Goal: Information Seeking & Learning: Learn about a topic

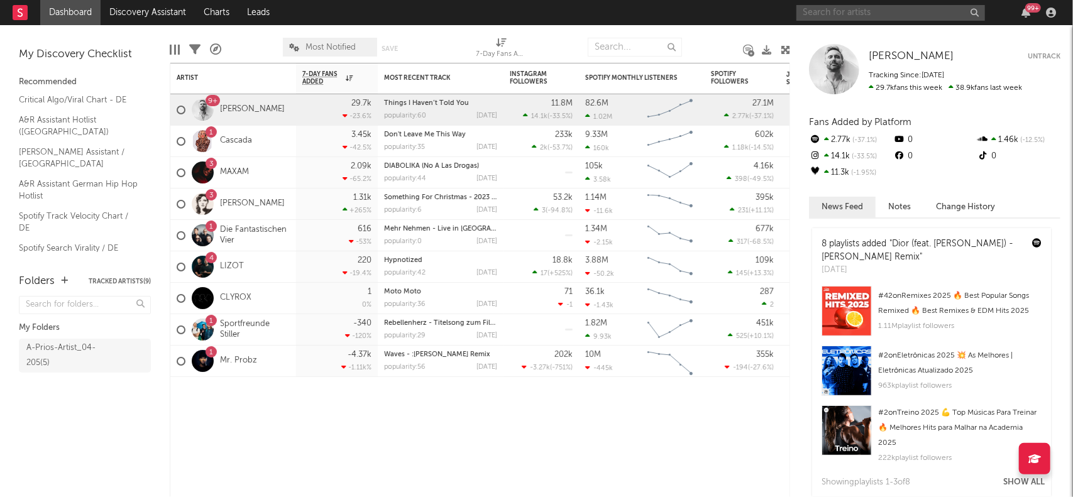
click at [831, 11] on input "text" at bounding box center [891, 13] width 189 height 16
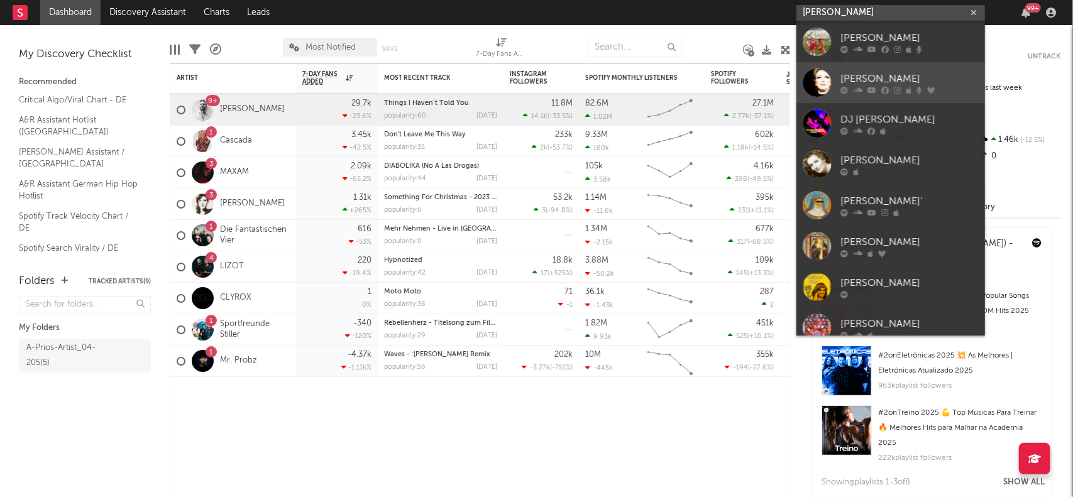
type input "Hildegard"
click at [858, 75] on div "Hildegard Knef" at bounding box center [910, 78] width 138 height 15
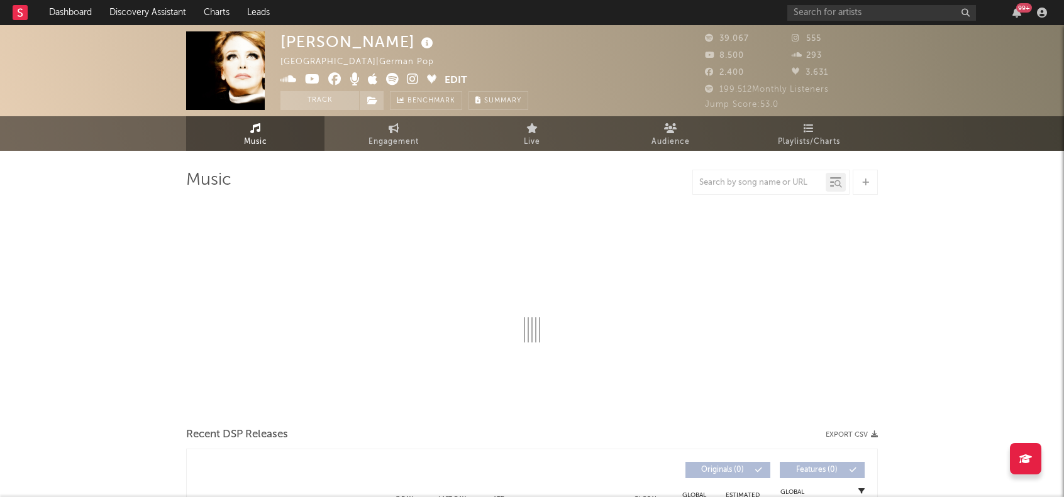
select select "6m"
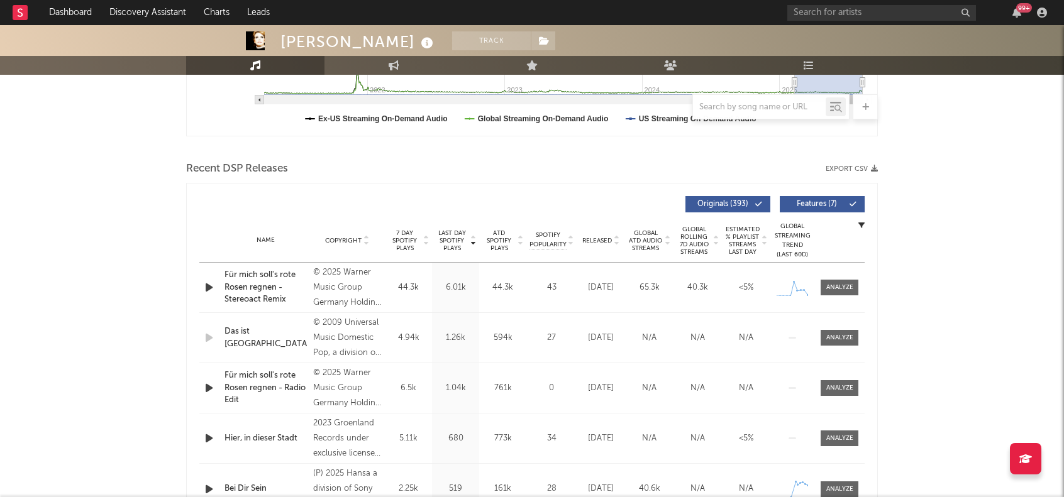
scroll to position [377, 0]
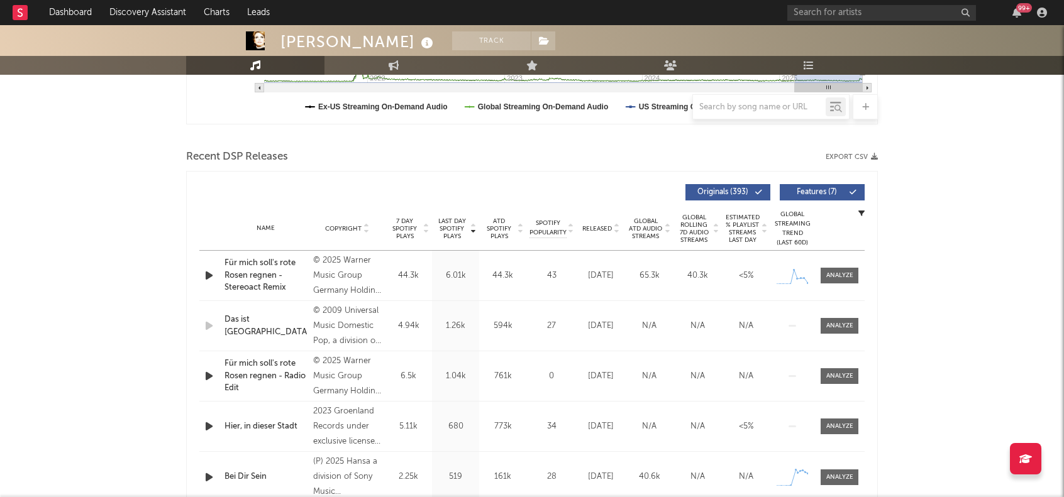
click at [211, 378] on icon "button" at bounding box center [208, 377] width 13 height 16
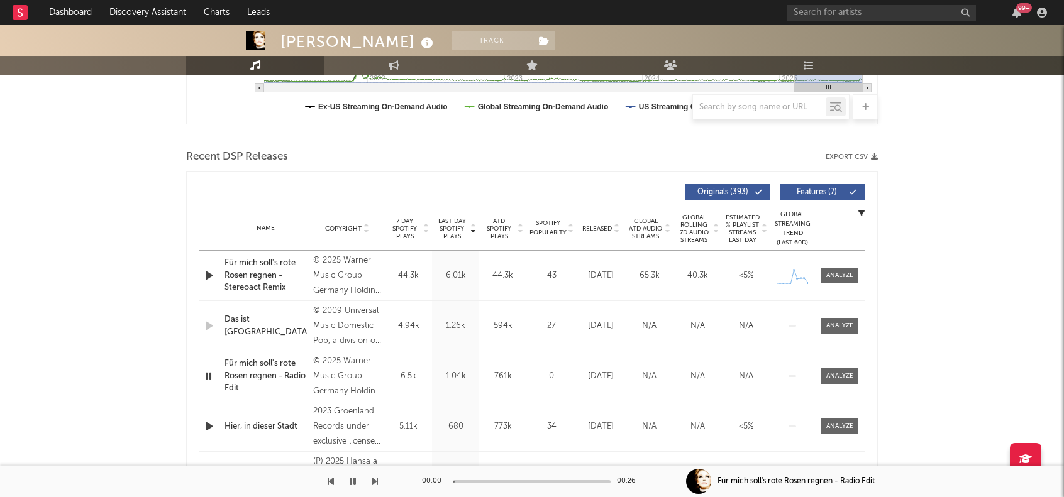
click at [211, 378] on icon "button" at bounding box center [208, 377] width 12 height 16
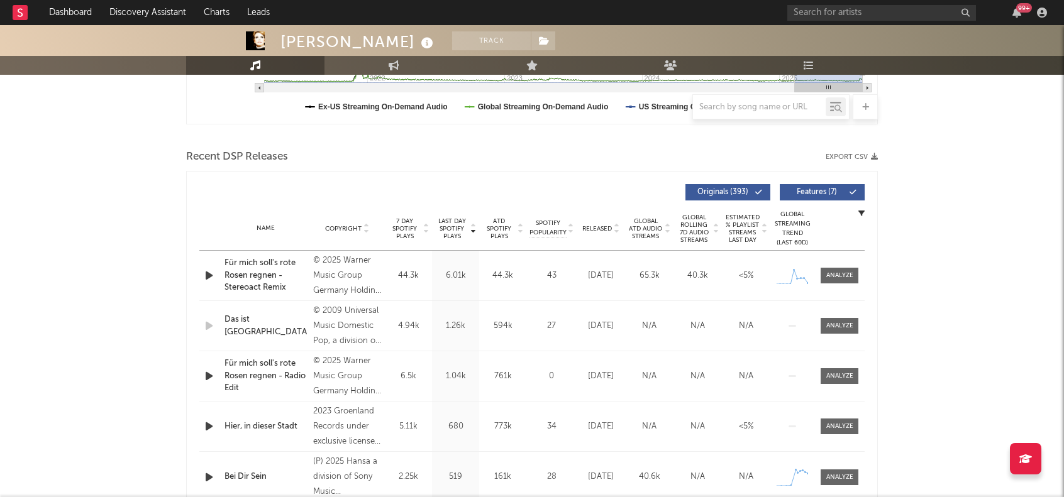
click at [211, 378] on icon "button" at bounding box center [208, 377] width 13 height 16
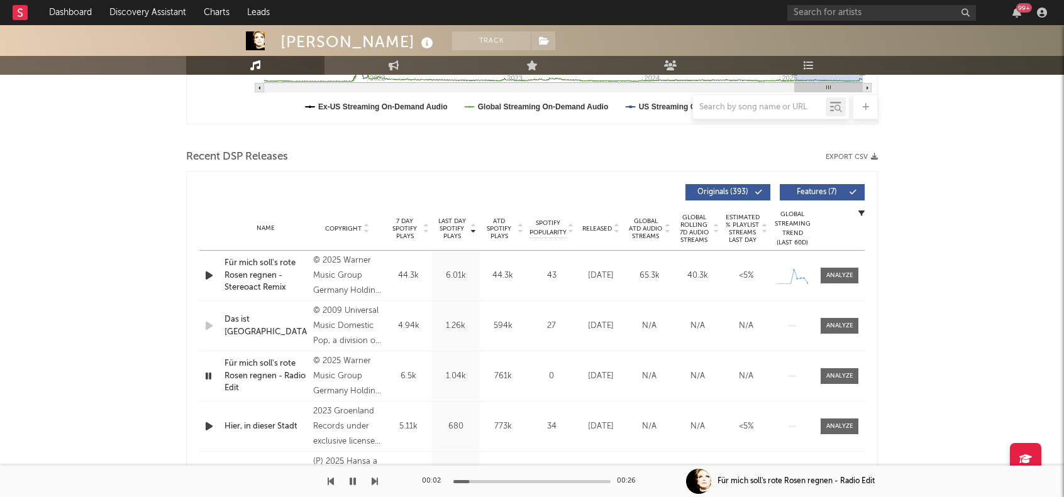
click at [211, 378] on icon "button" at bounding box center [208, 377] width 12 height 16
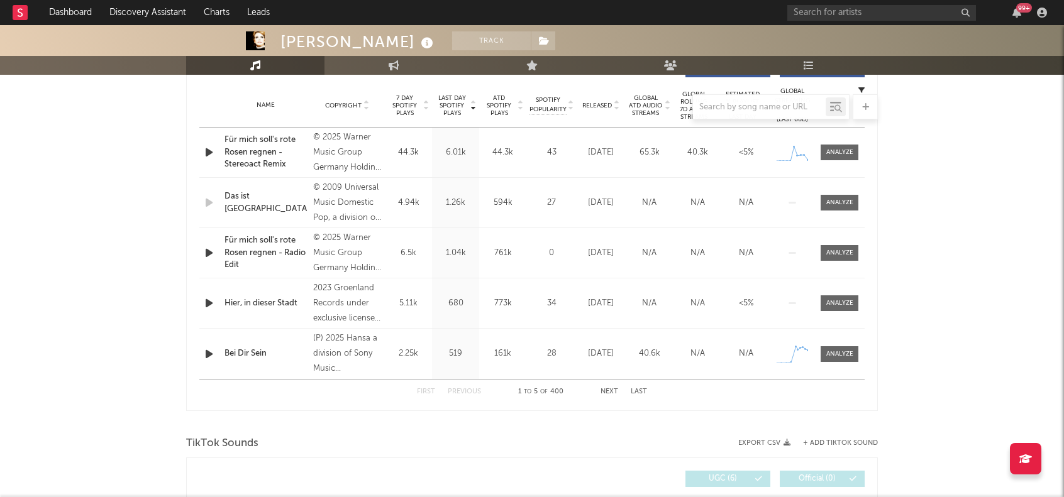
scroll to position [503, 0]
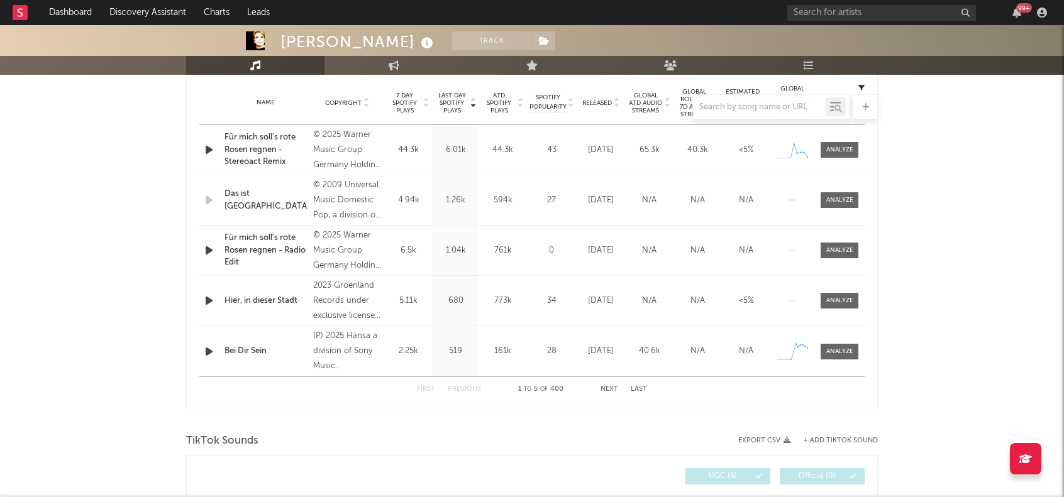
click at [211, 150] on icon "button" at bounding box center [208, 150] width 13 height 16
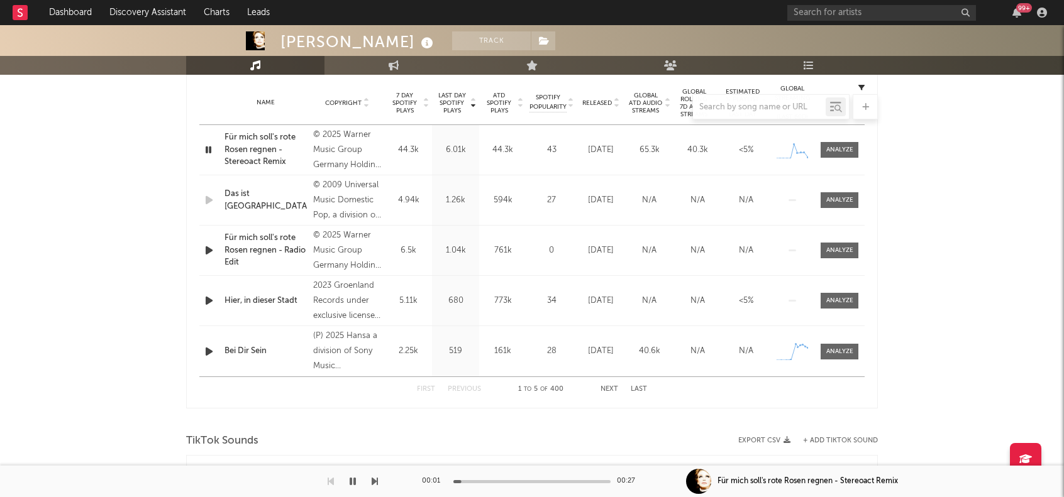
click at [211, 150] on icon "button" at bounding box center [208, 150] width 12 height 16
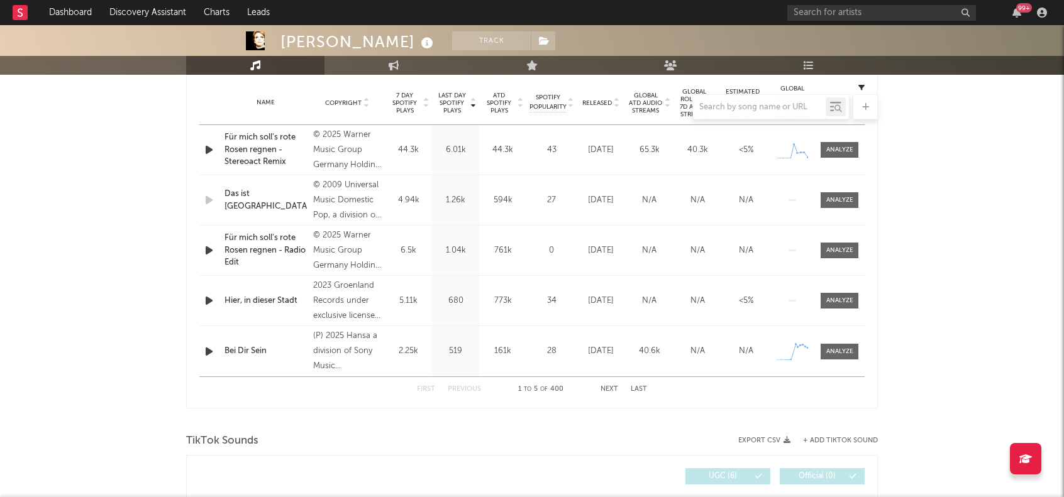
click at [206, 305] on icon "button" at bounding box center [208, 301] width 13 height 16
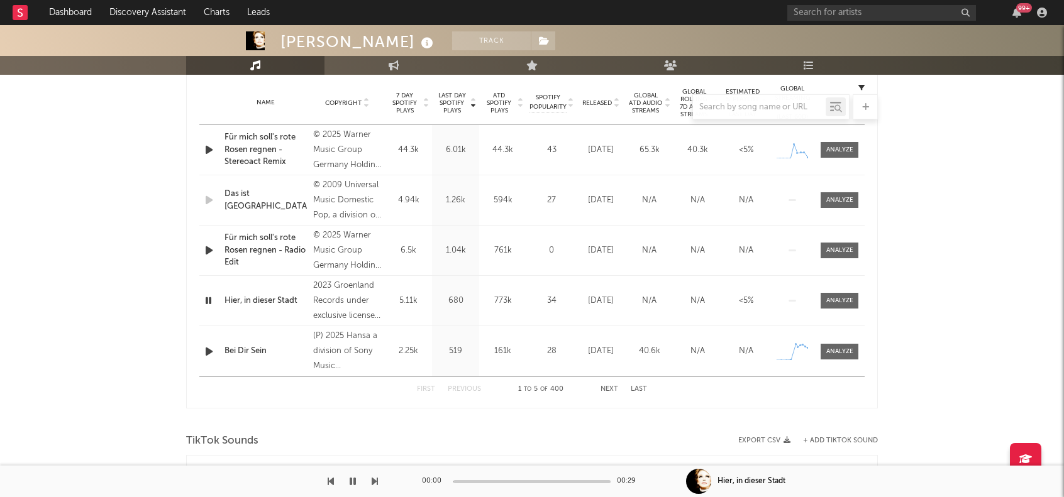
click at [206, 305] on icon "button" at bounding box center [208, 301] width 12 height 16
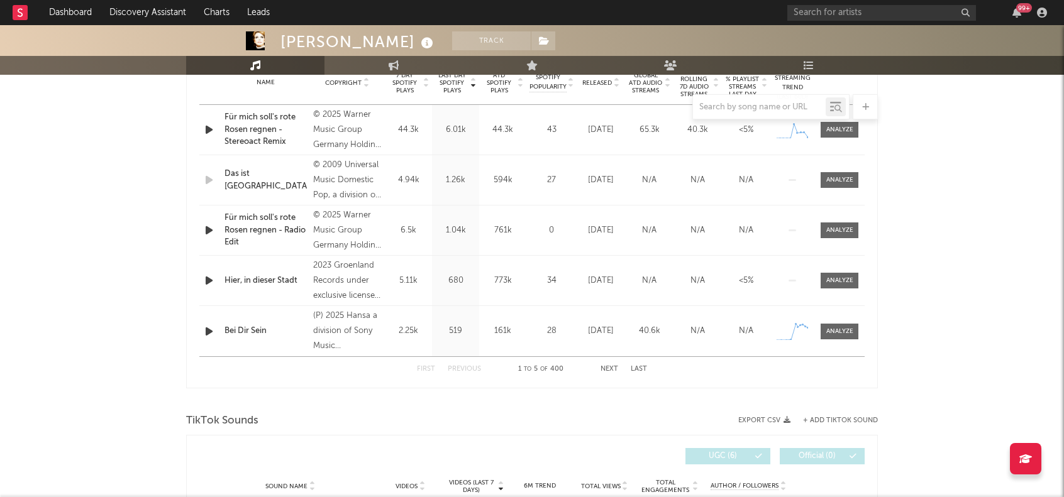
scroll to position [566, 0]
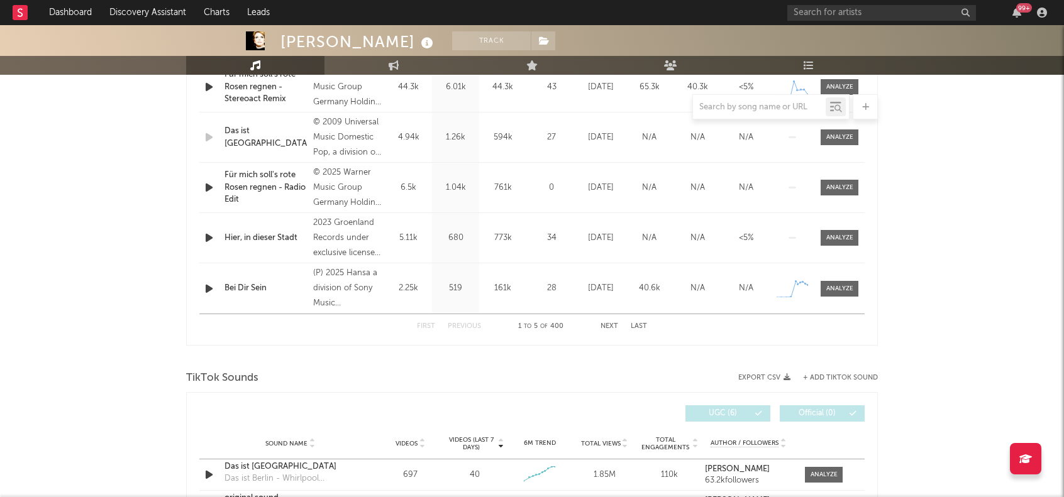
click at [606, 330] on button "Next" at bounding box center [610, 326] width 18 height 7
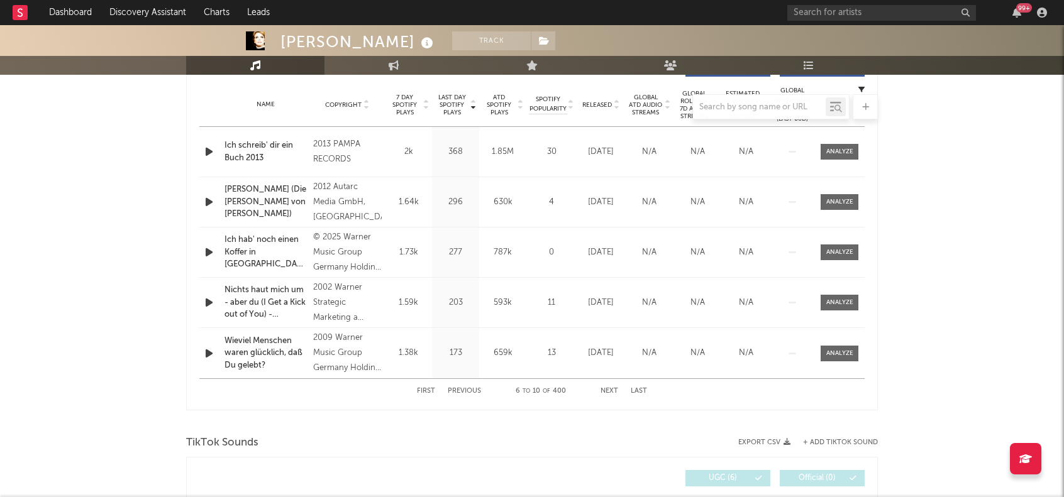
scroll to position [503, 0]
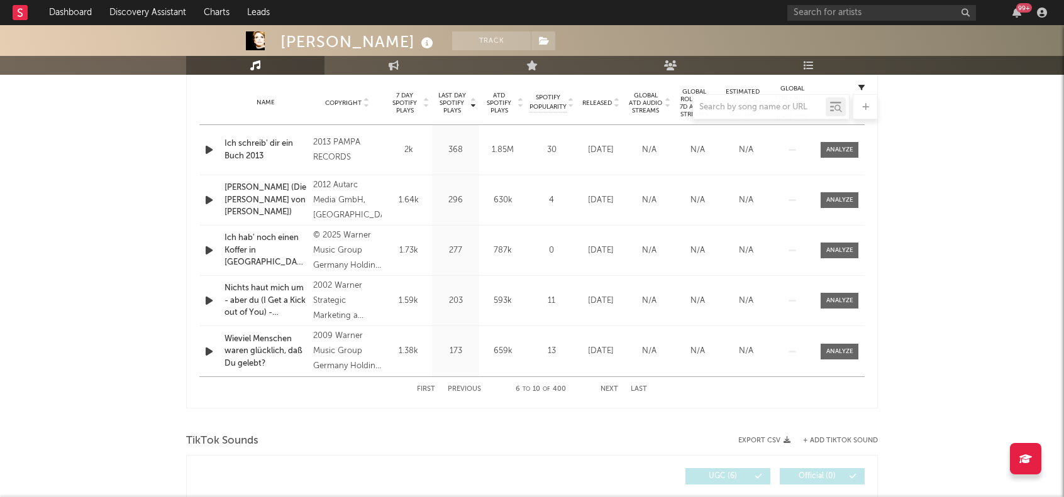
click at [613, 389] on button "Next" at bounding box center [610, 389] width 18 height 7
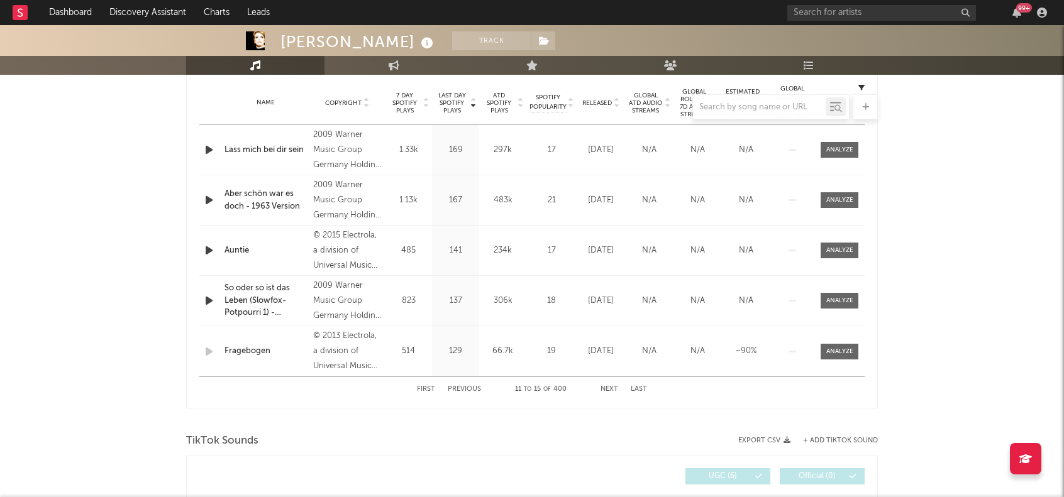
click at [607, 391] on button "Next" at bounding box center [610, 389] width 18 height 7
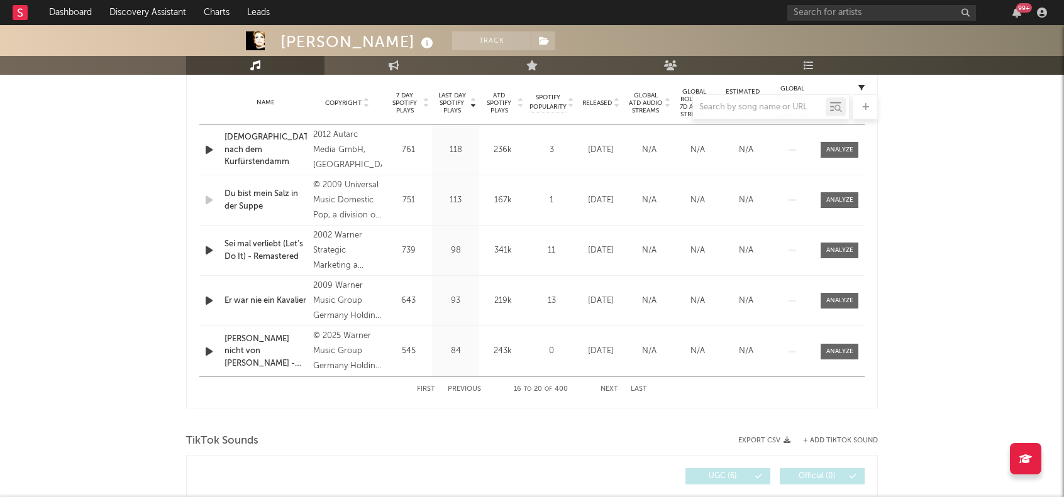
click at [607, 391] on button "Next" at bounding box center [610, 389] width 18 height 7
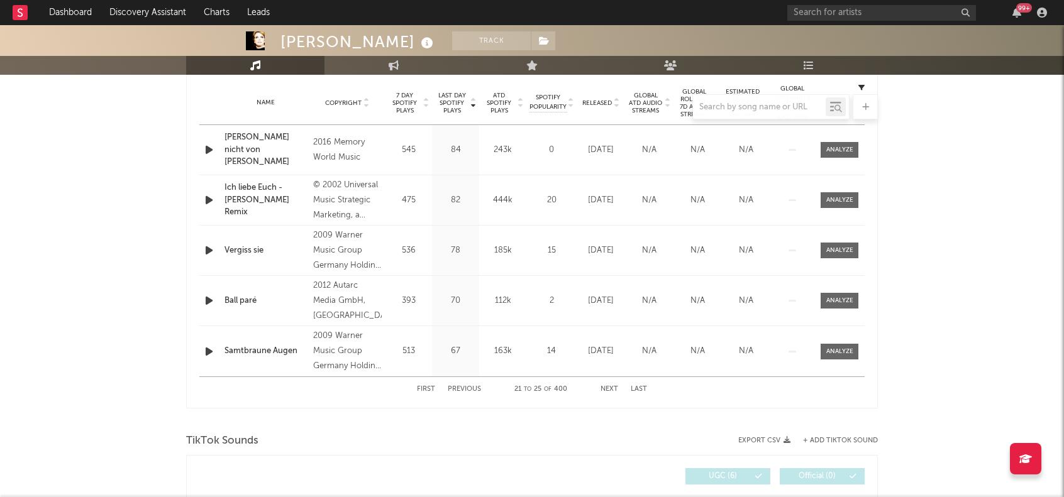
click at [607, 391] on button "Next" at bounding box center [610, 389] width 18 height 7
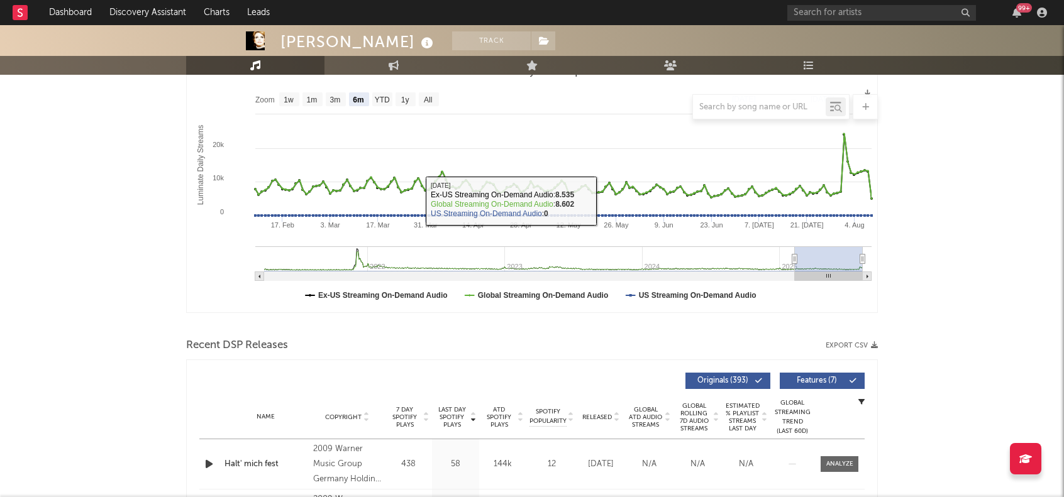
scroll to position [0, 0]
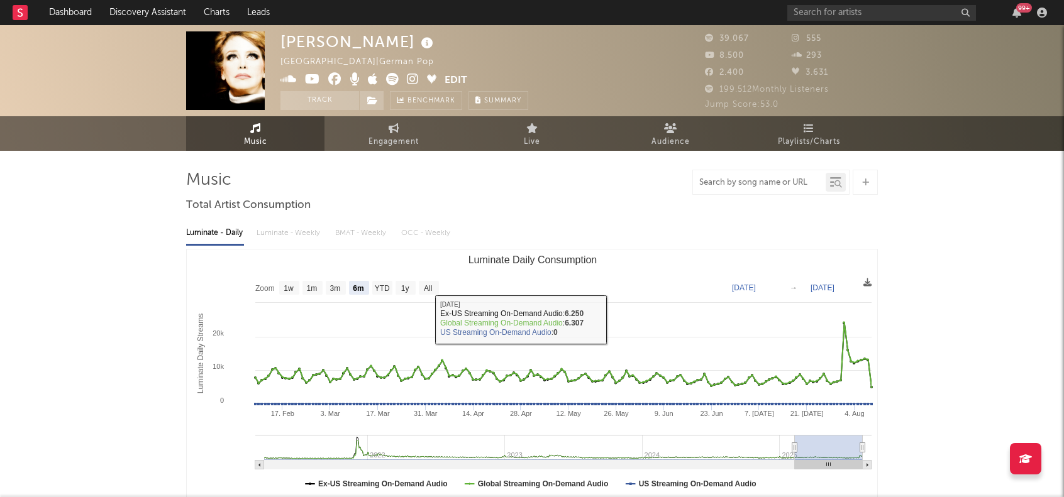
click at [714, 182] on input "text" at bounding box center [759, 183] width 133 height 10
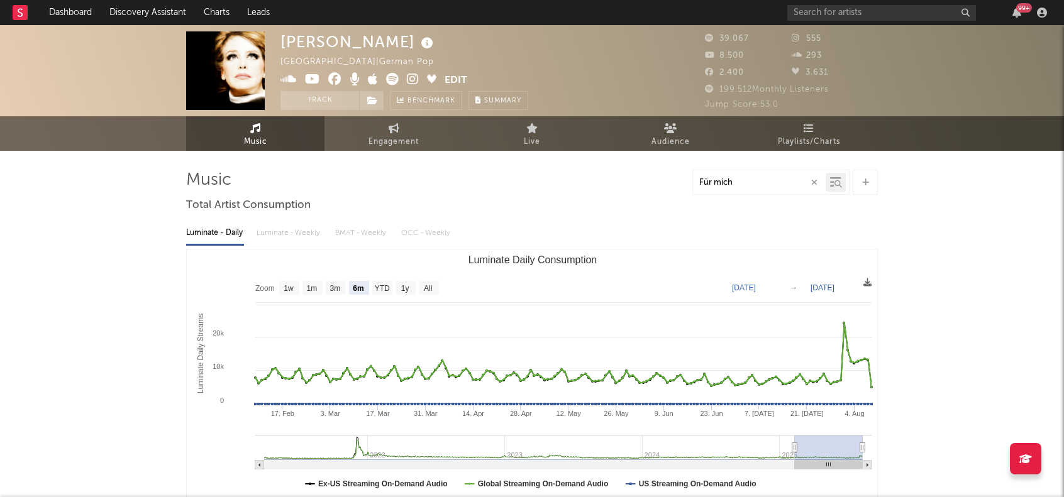
type input "Für mich"
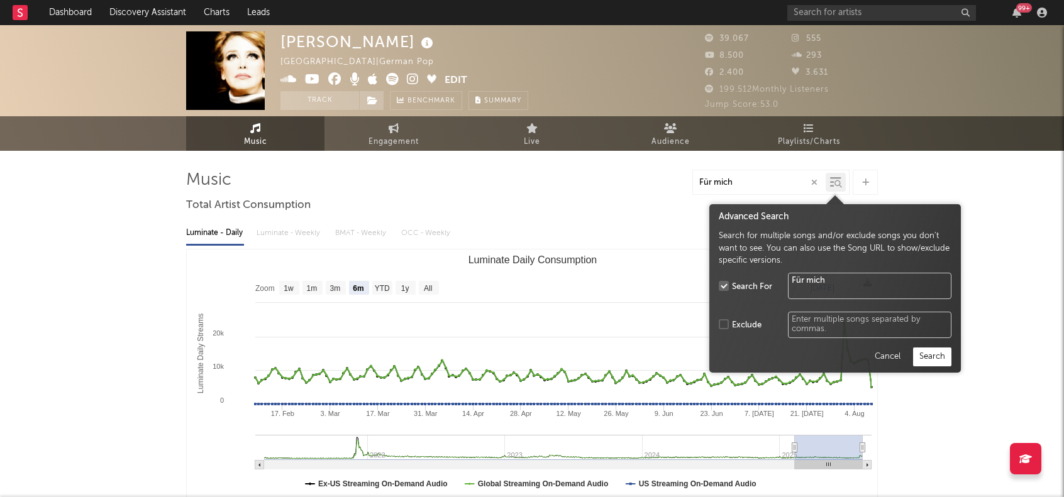
click at [834, 180] on div at bounding box center [838, 184] width 9 height 9
click at [928, 359] on button "Search" at bounding box center [932, 357] width 38 height 19
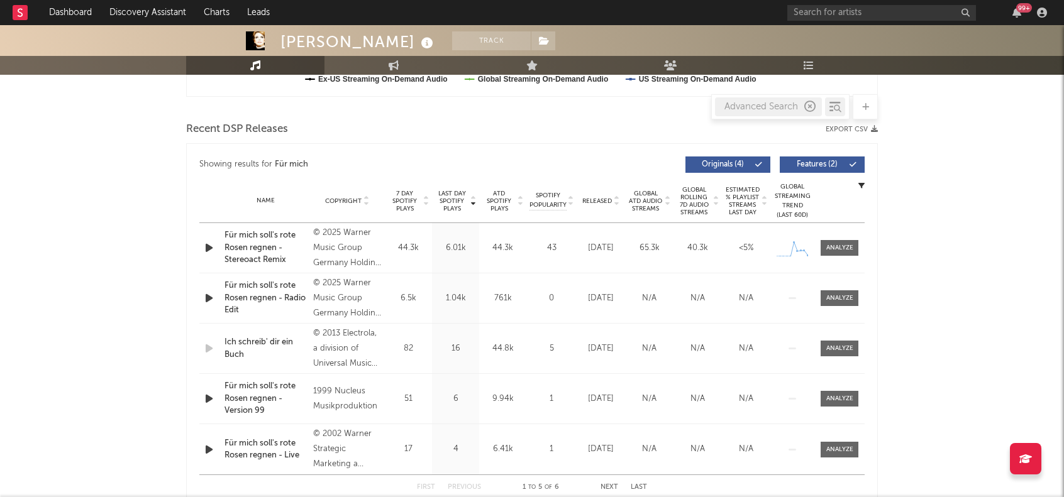
scroll to position [440, 0]
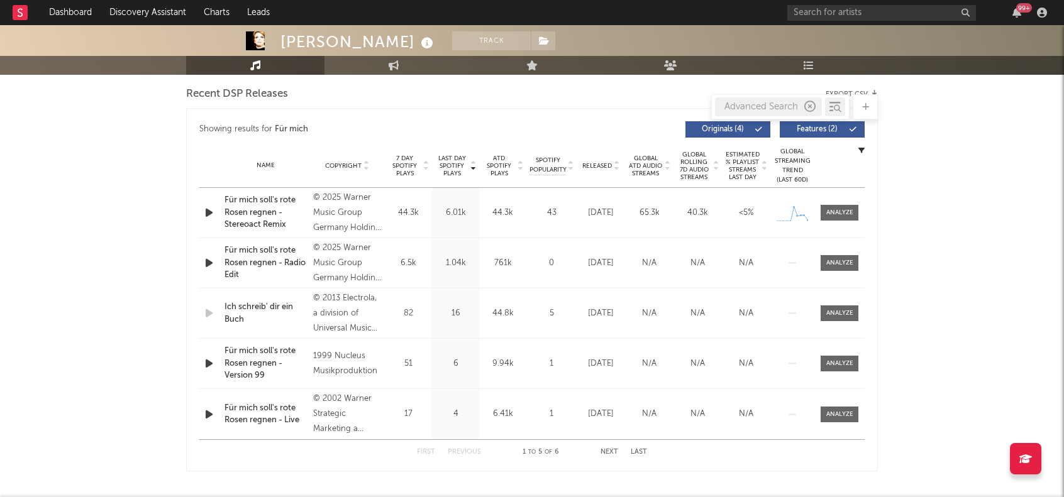
click at [210, 264] on icon "button" at bounding box center [208, 263] width 13 height 16
click at [210, 264] on icon "button" at bounding box center [208, 263] width 12 height 16
click at [209, 359] on icon "button" at bounding box center [208, 364] width 13 height 16
click at [209, 359] on icon "button" at bounding box center [208, 364] width 12 height 16
click at [605, 453] on button "Next" at bounding box center [610, 452] width 18 height 7
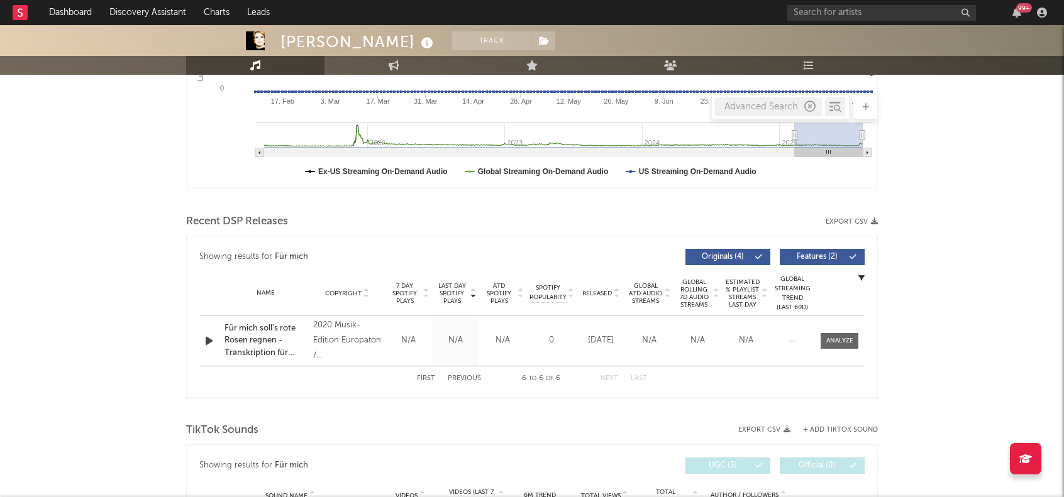
scroll to position [314, 0]
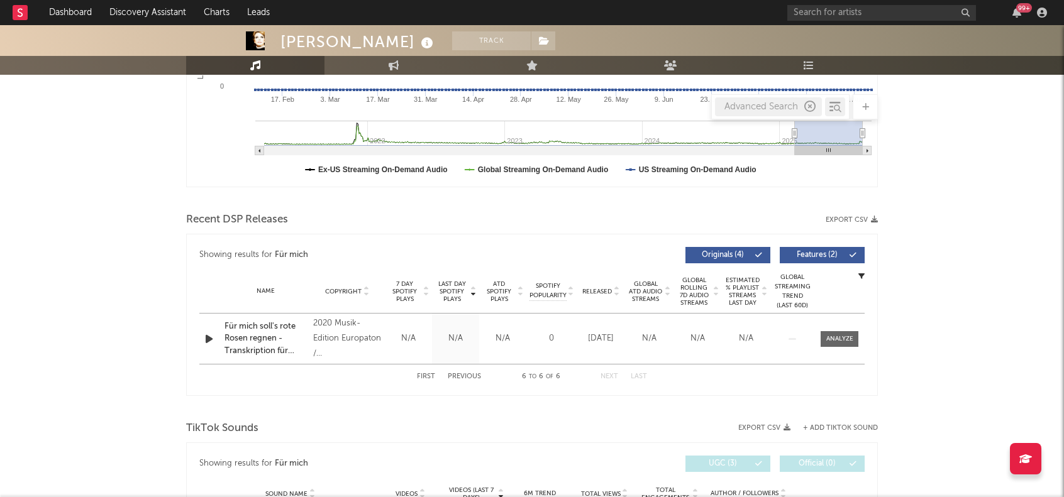
click at [429, 377] on button "First" at bounding box center [426, 377] width 18 height 7
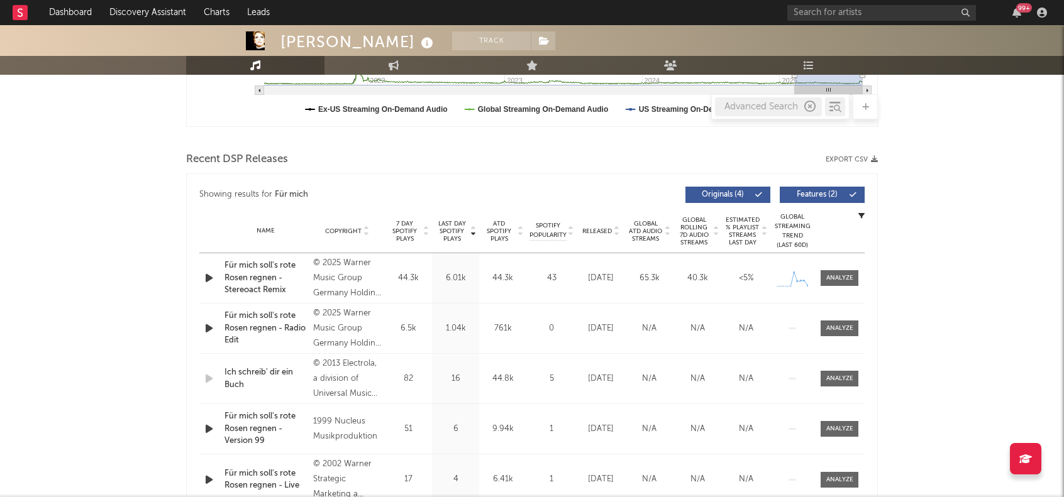
scroll to position [377, 0]
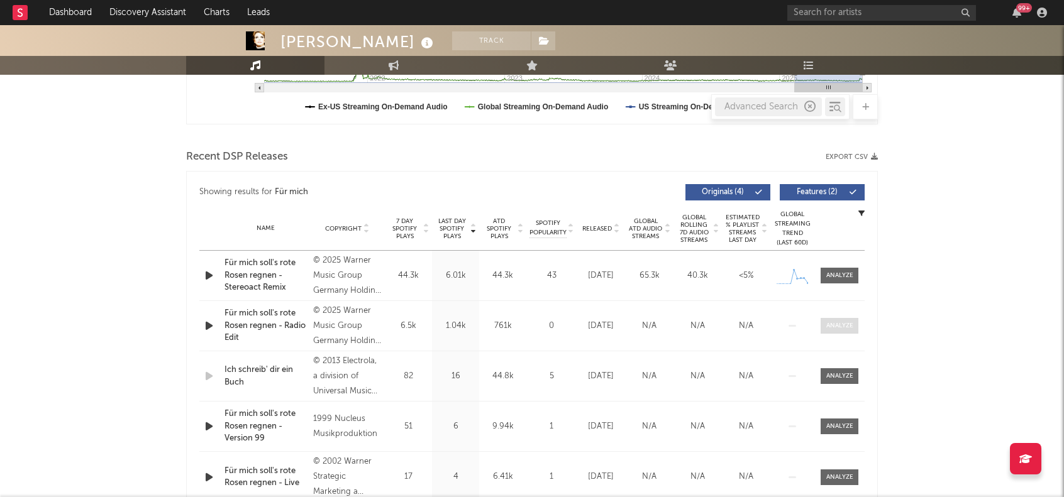
click at [836, 324] on div at bounding box center [839, 325] width 27 height 9
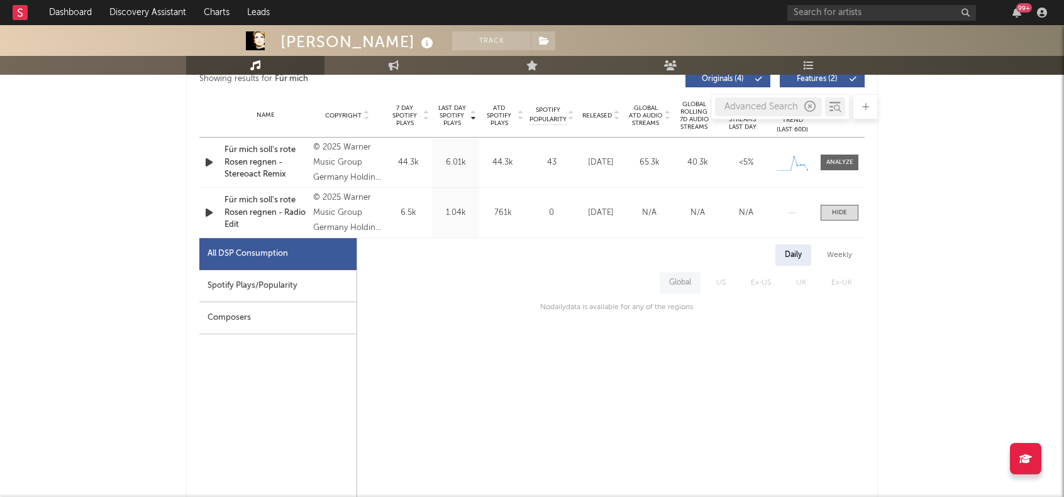
scroll to position [566, 0]
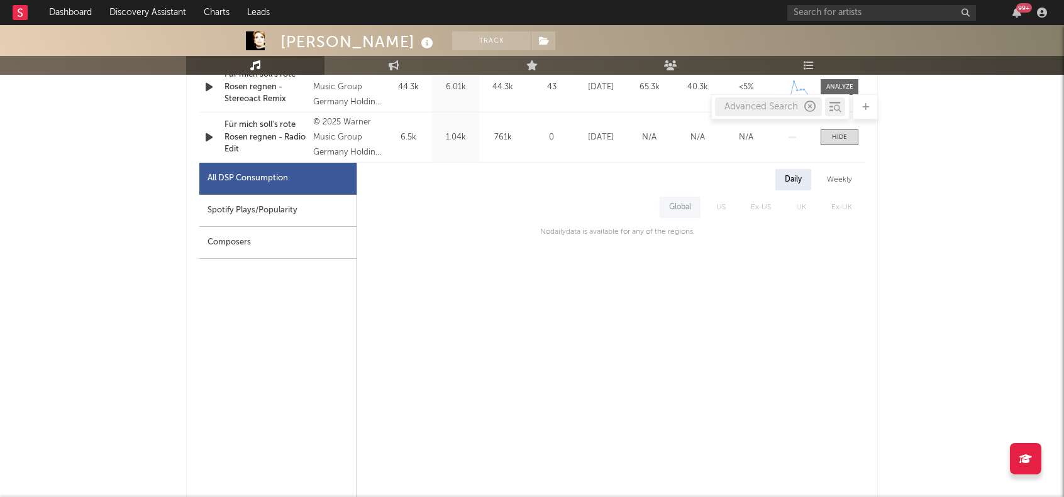
click at [240, 210] on div "Spotify Plays/Popularity" at bounding box center [277, 211] width 157 height 32
select select "1w"
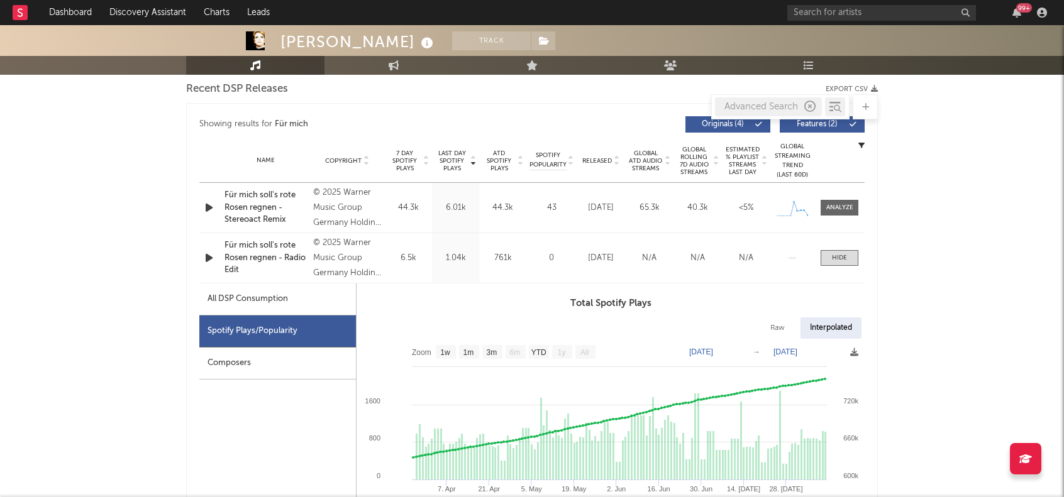
scroll to position [440, 0]
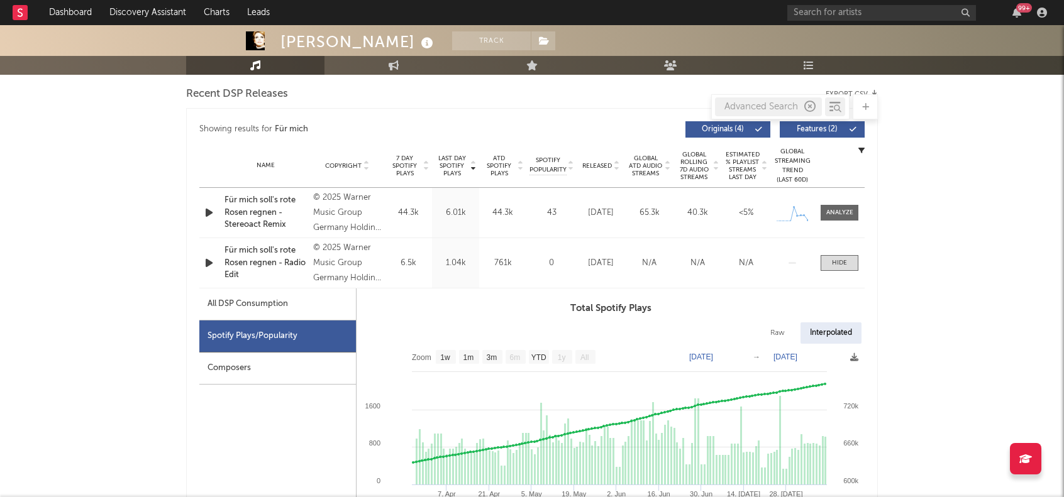
click at [245, 221] on div "Für mich soll's rote Rosen regnen - Stereoact Remix" at bounding box center [265, 212] width 82 height 37
click at [835, 210] on div at bounding box center [839, 212] width 27 height 9
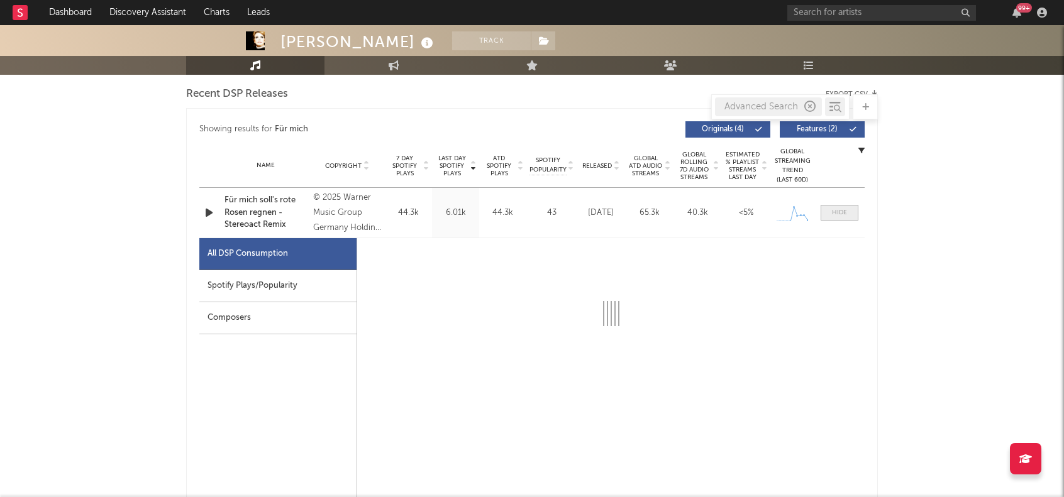
select select "1w"
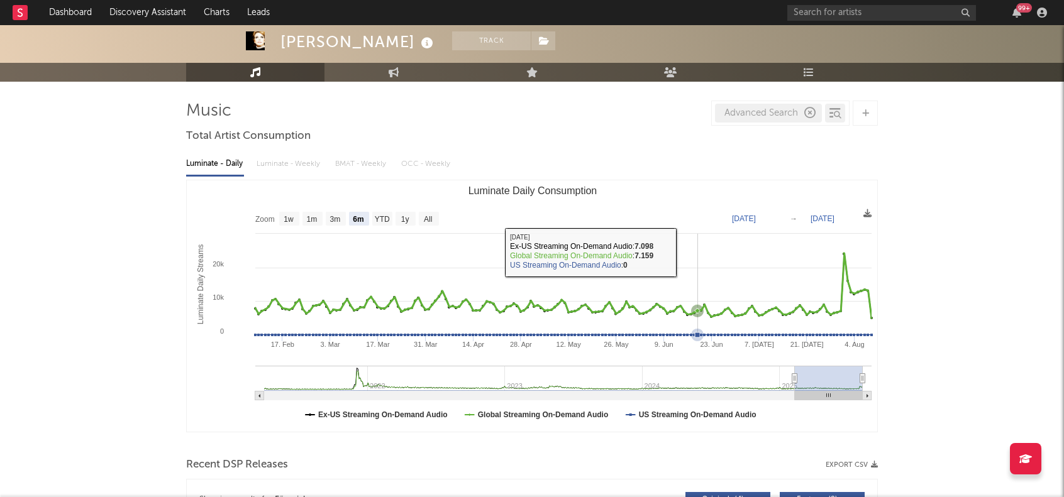
scroll to position [63, 0]
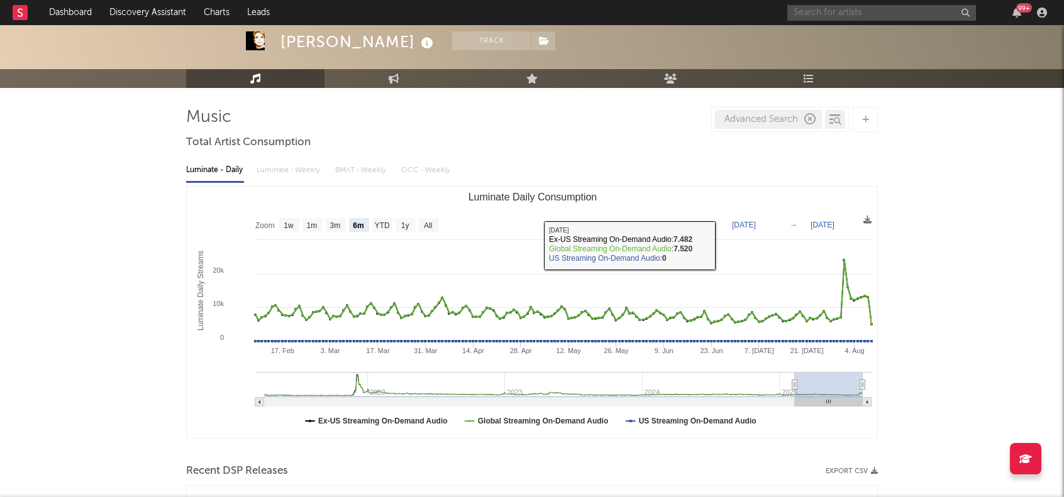
click at [880, 17] on input "text" at bounding box center [881, 13] width 189 height 16
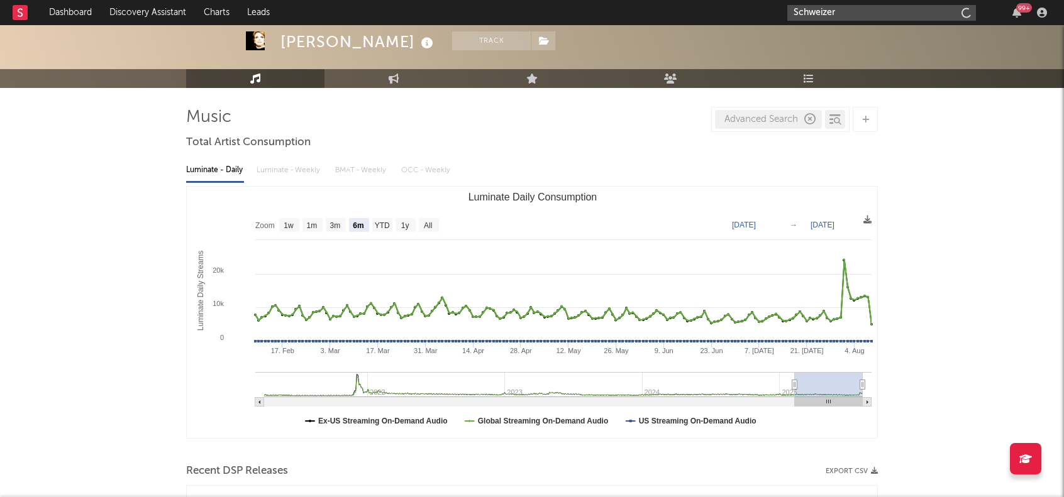
type input "Schweizer"
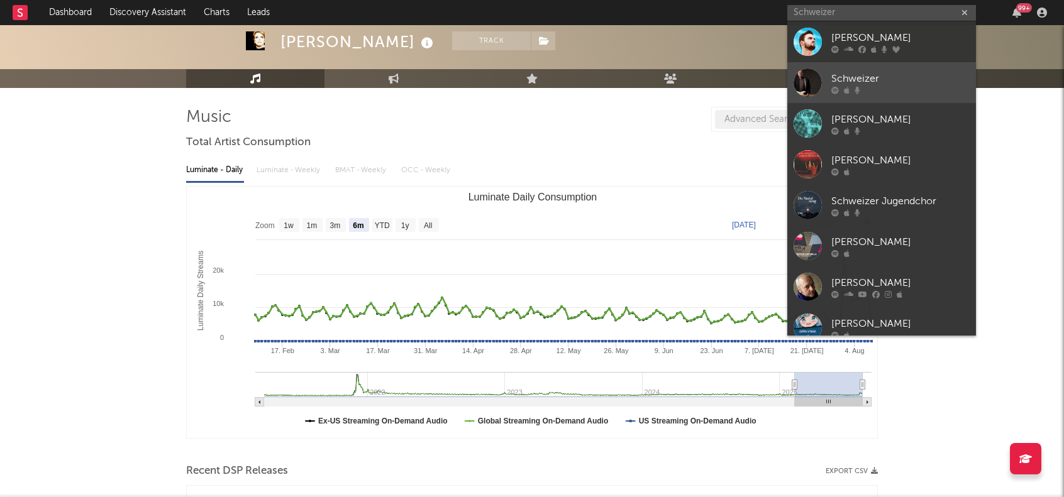
click at [853, 80] on div "Schweizer" at bounding box center [900, 78] width 138 height 15
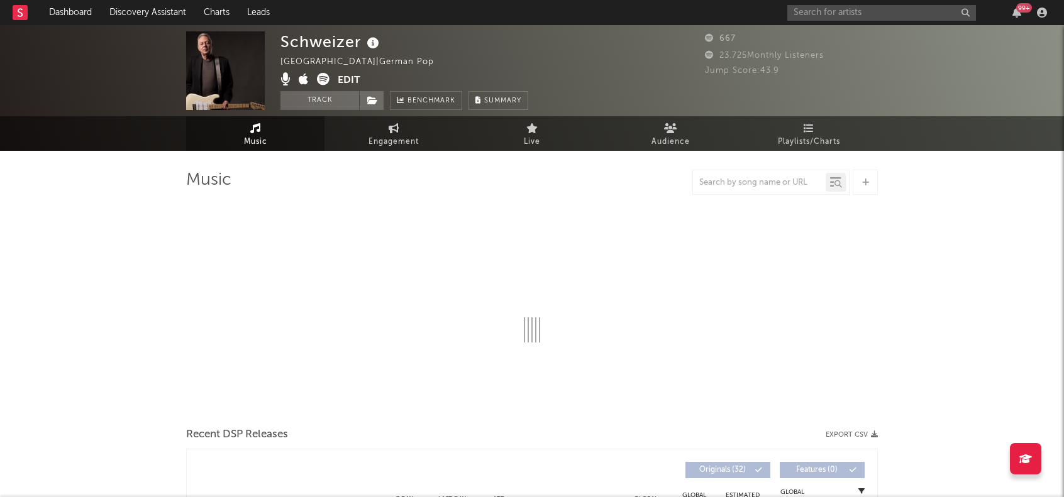
select select "6m"
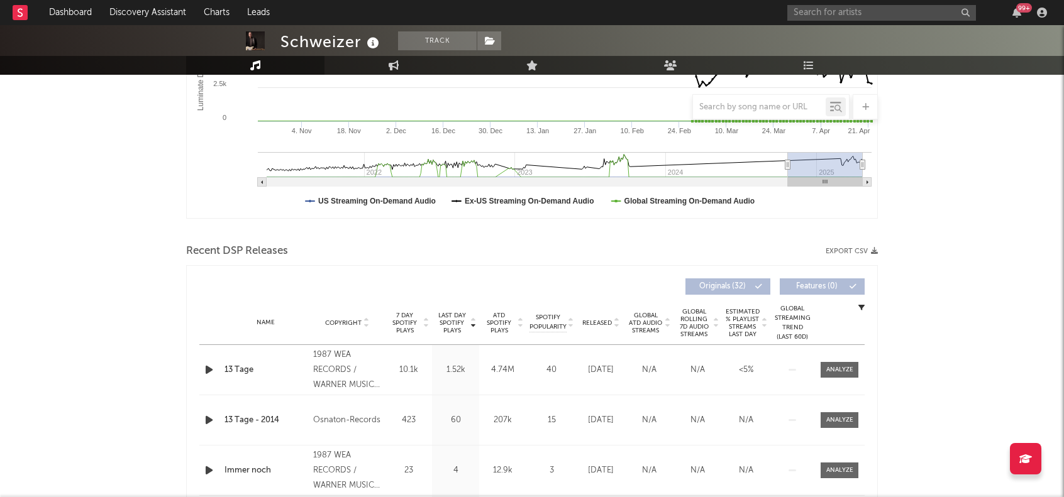
scroll to position [314, 0]
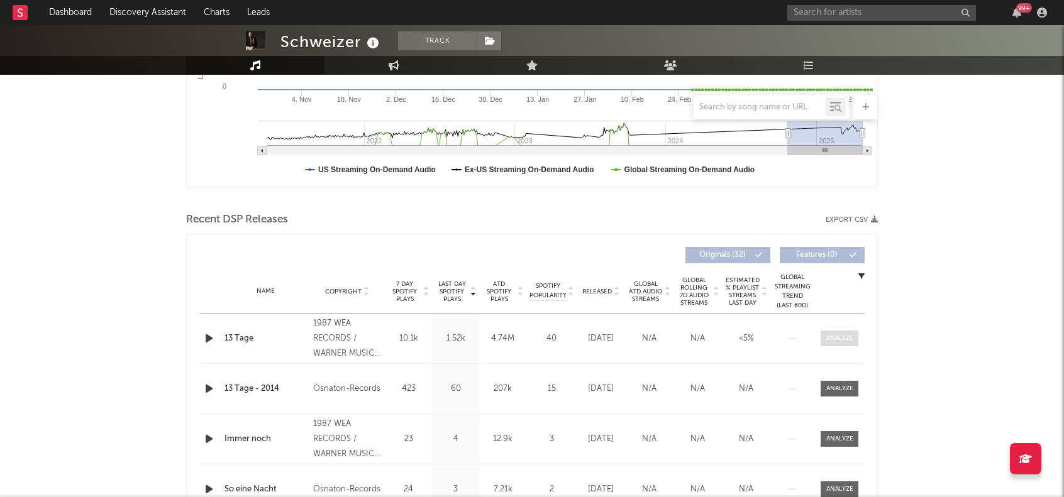
click at [837, 338] on div at bounding box center [839, 338] width 27 height 9
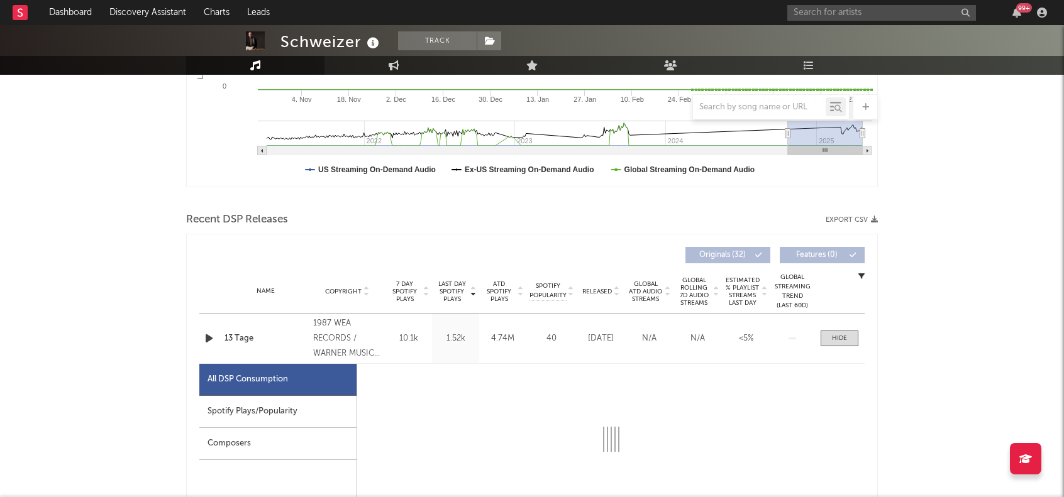
select select "6m"
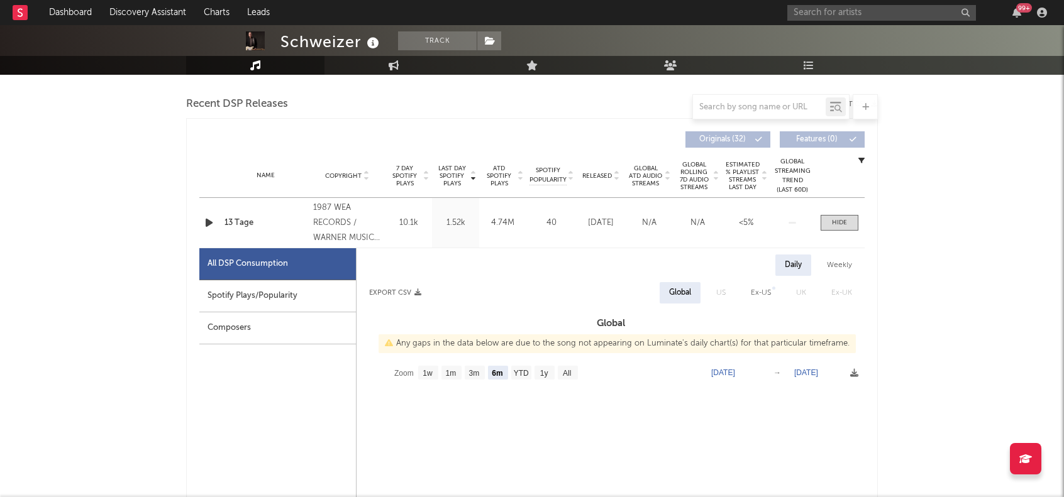
scroll to position [440, 0]
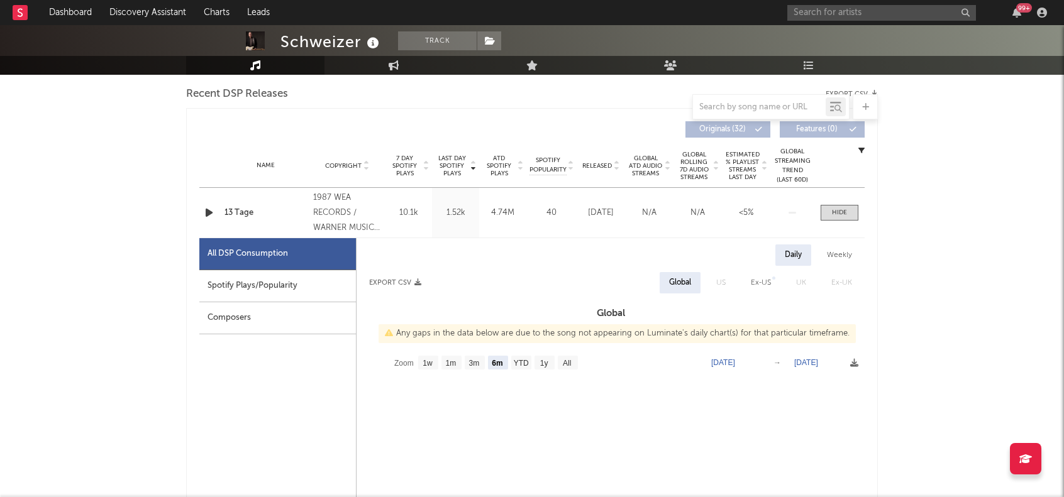
click at [258, 284] on div "Spotify Plays/Popularity" at bounding box center [277, 286] width 157 height 32
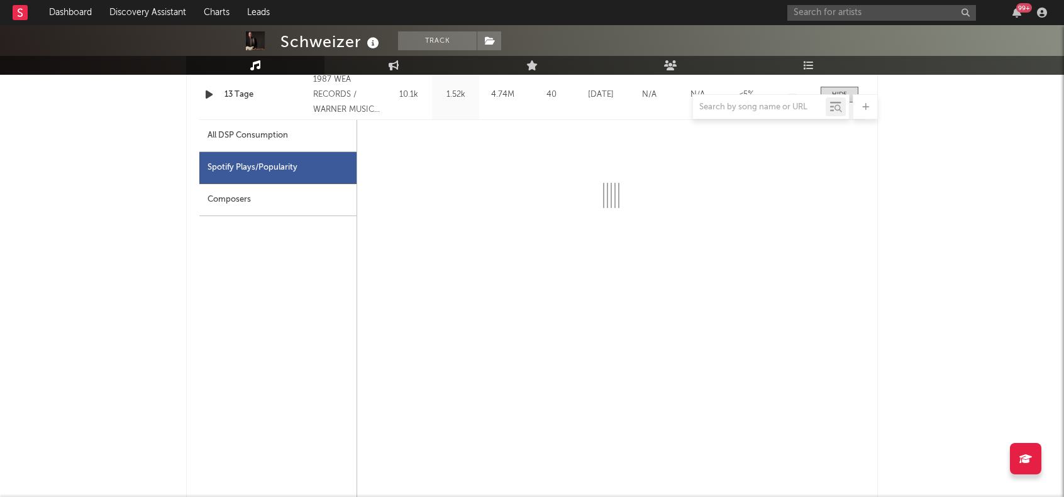
scroll to position [566, 0]
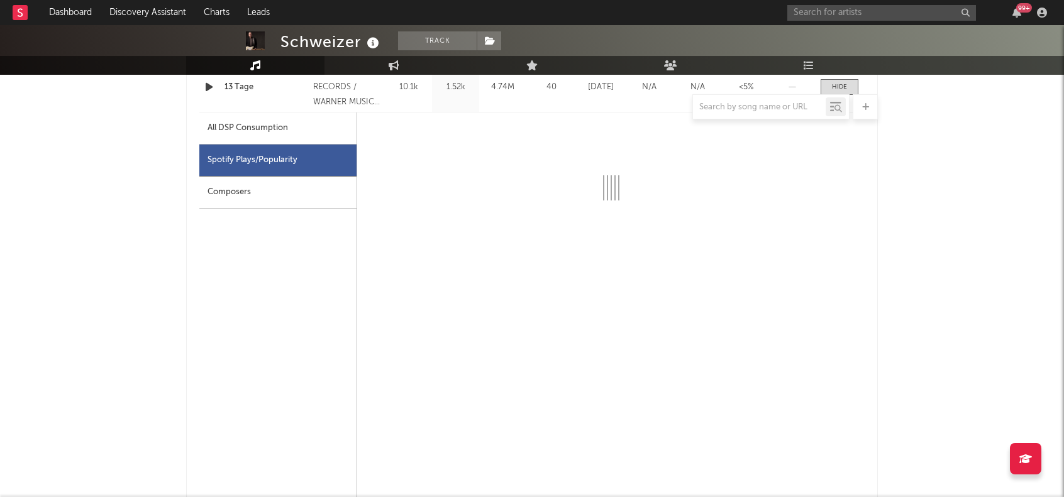
select select "6m"
select select "1w"
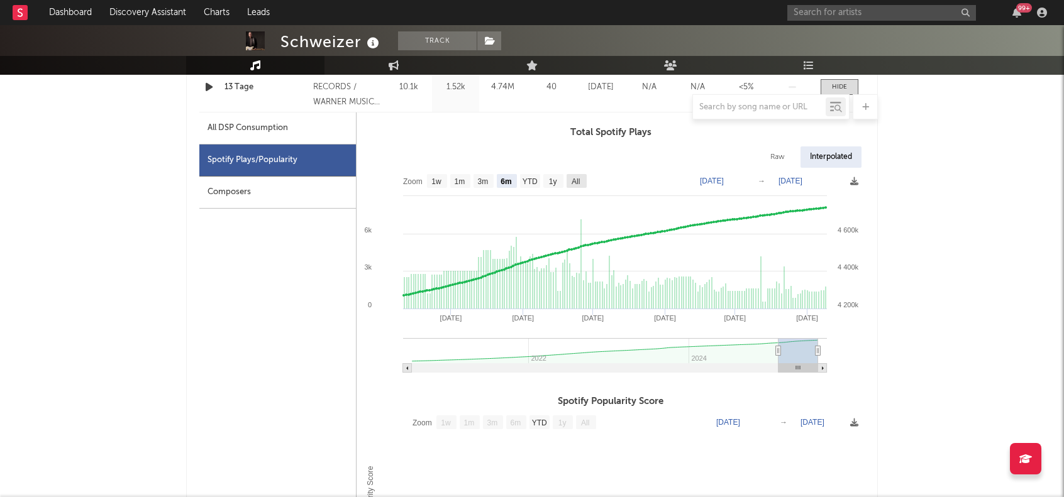
click at [574, 181] on text "All" at bounding box center [576, 181] width 8 height 9
select select "All"
type input "2020-07-01"
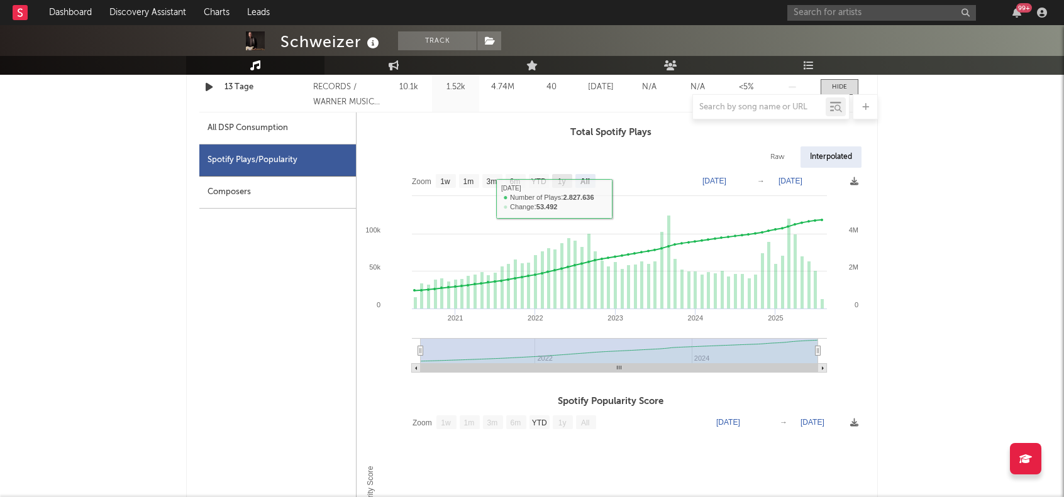
click at [559, 179] on text "1y" at bounding box center [562, 181] width 8 height 9
select select "1y"
type input "2024-08-09"
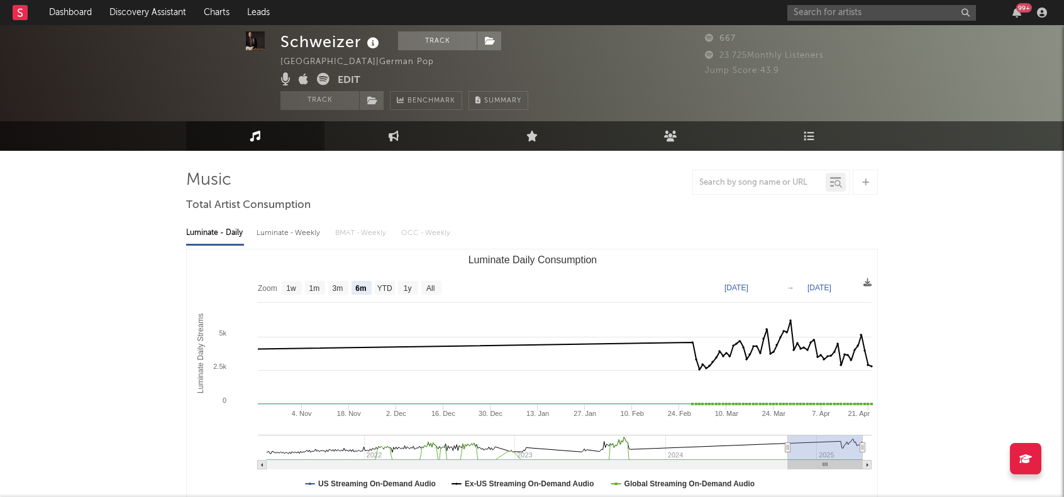
scroll to position [0, 0]
